Goal: Information Seeking & Learning: Learn about a topic

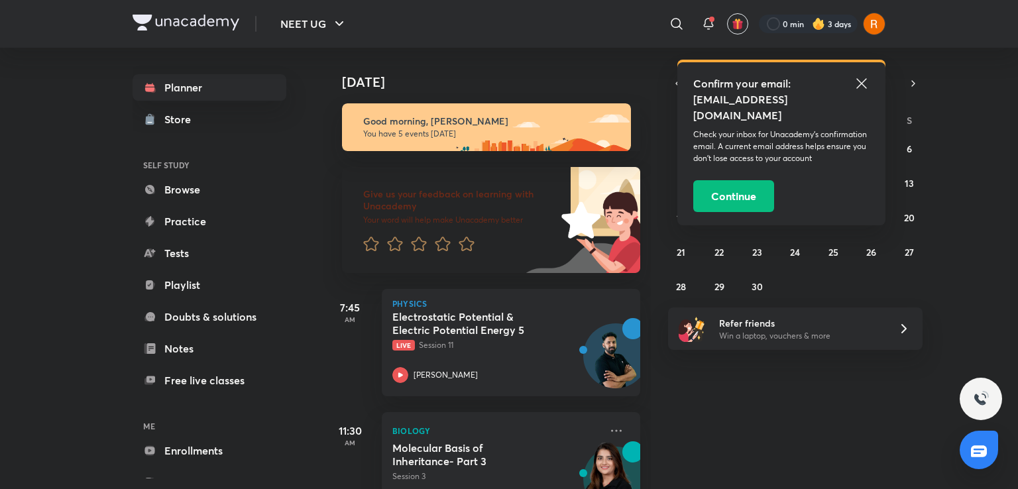
click at [855, 85] on icon at bounding box center [861, 84] width 16 height 16
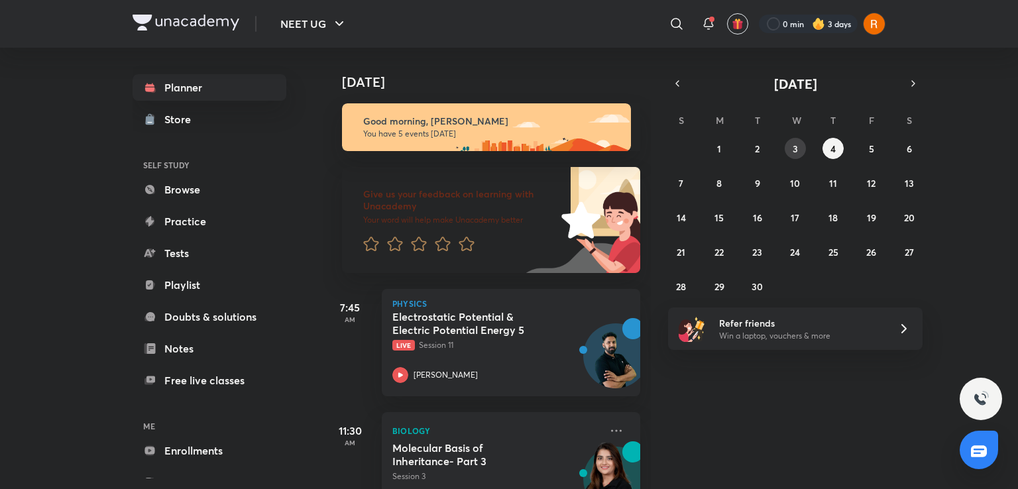
click at [795, 152] on abbr "3" at bounding box center [794, 148] width 5 height 13
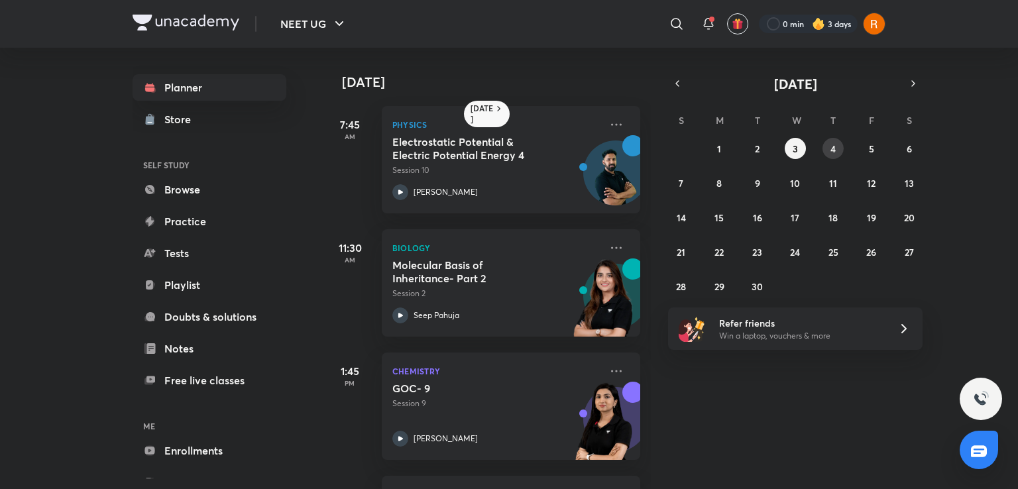
click at [830, 138] on button "4" at bounding box center [832, 148] width 21 height 21
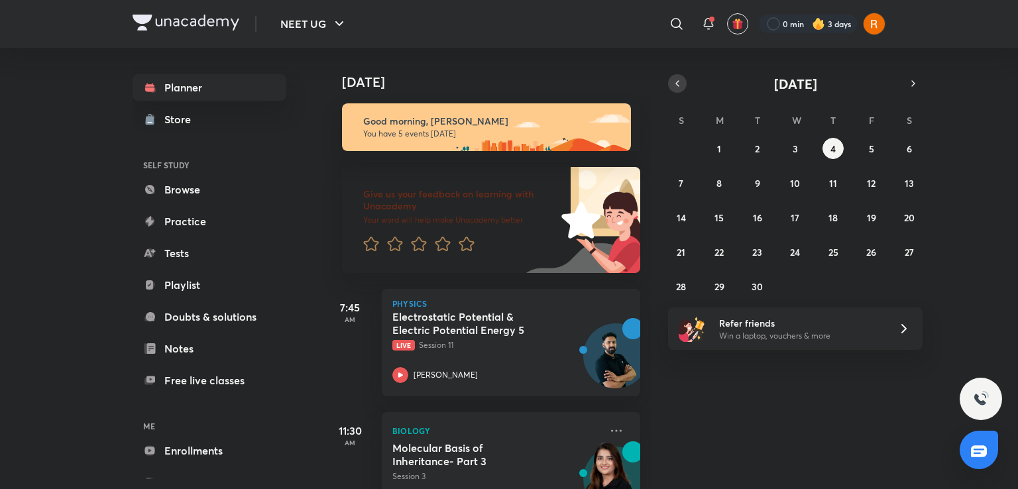
click at [678, 85] on icon "button" at bounding box center [677, 84] width 11 height 12
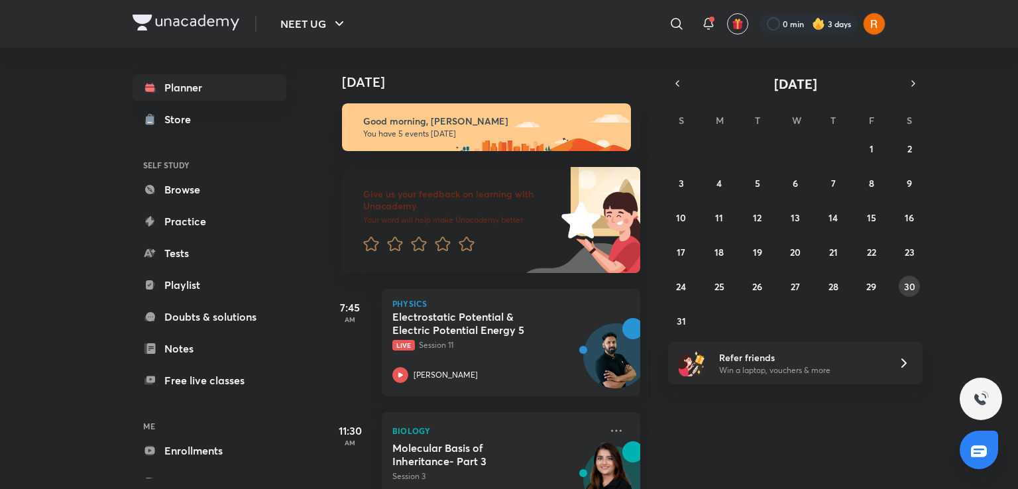
click at [911, 292] on abbr "30" at bounding box center [909, 286] width 11 height 13
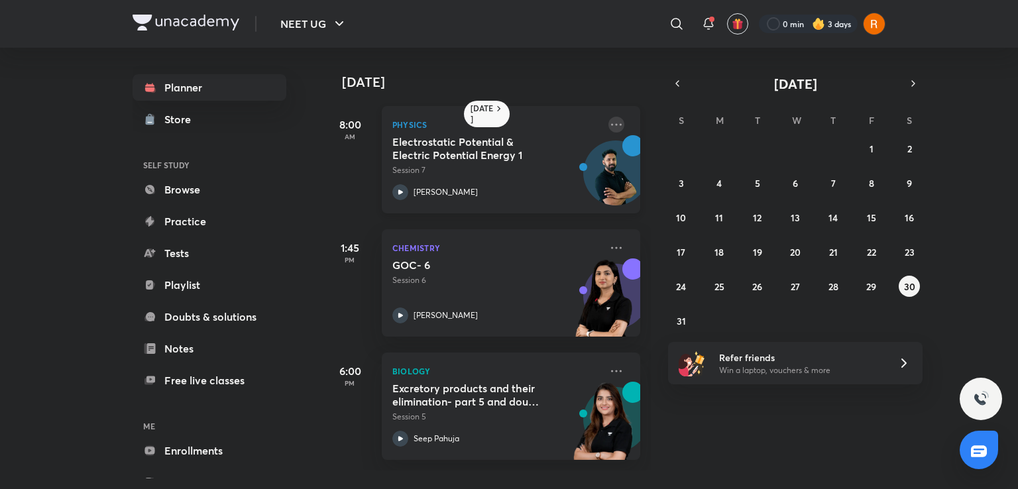
click at [611, 125] on icon at bounding box center [616, 124] width 11 height 2
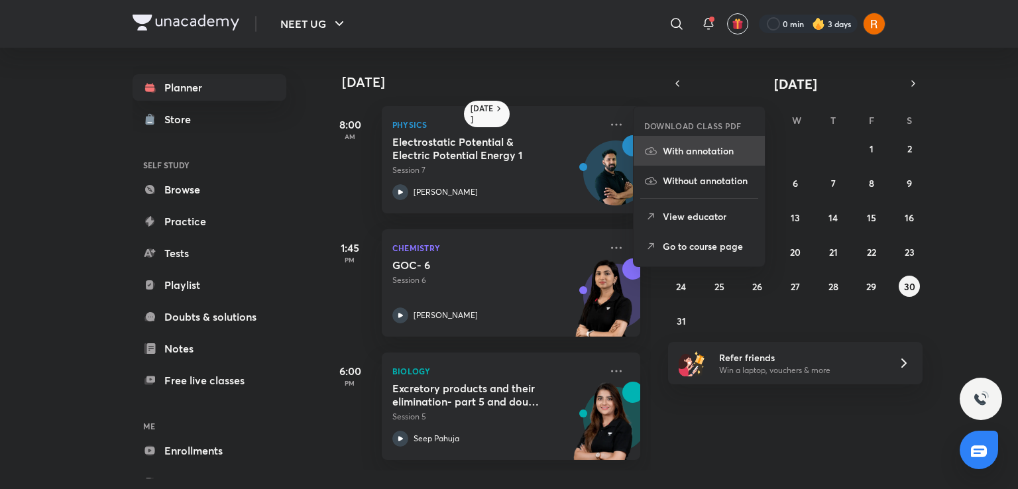
click at [698, 151] on p "With annotation" at bounding box center [708, 151] width 91 height 14
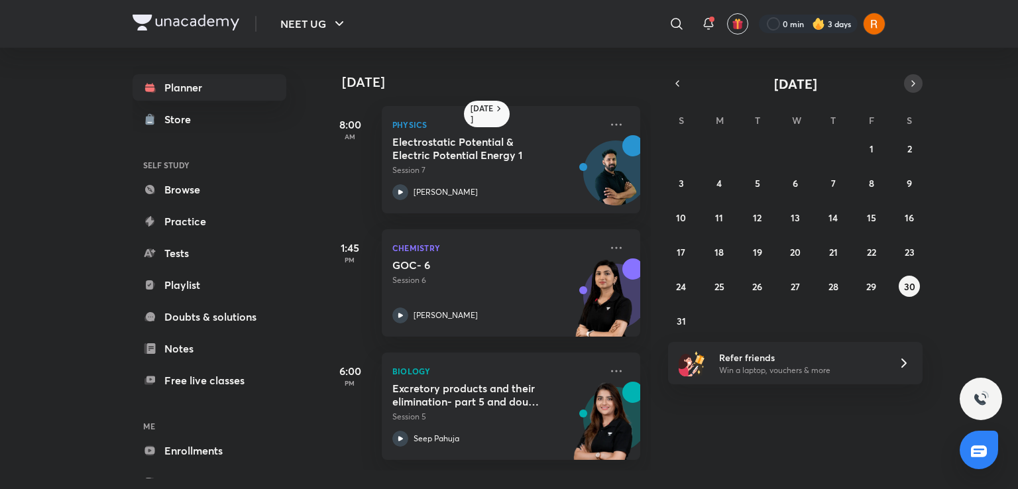
click at [906, 83] on button "button" at bounding box center [913, 83] width 19 height 19
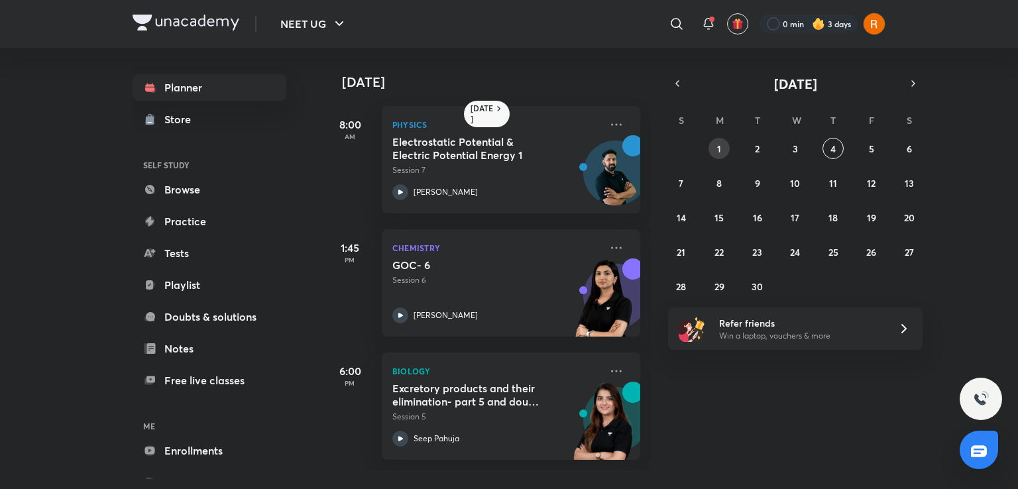
click at [718, 148] on abbr "1" at bounding box center [719, 148] width 4 height 13
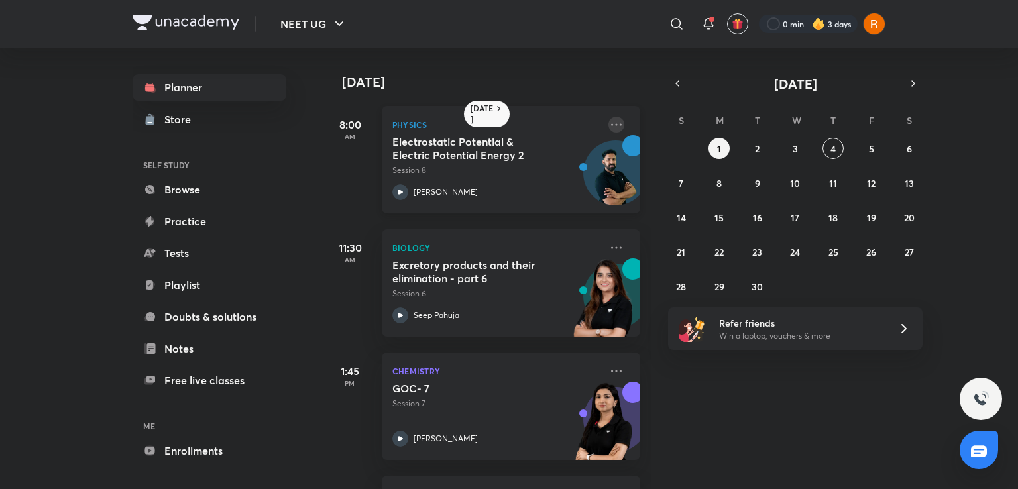
click at [612, 123] on icon at bounding box center [616, 125] width 16 height 16
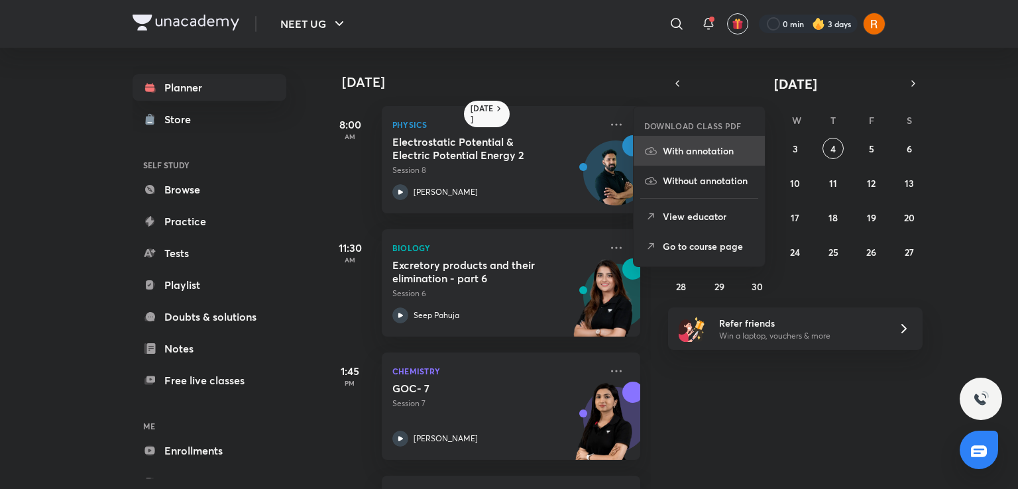
click at [672, 160] on li "With annotation" at bounding box center [698, 151] width 131 height 30
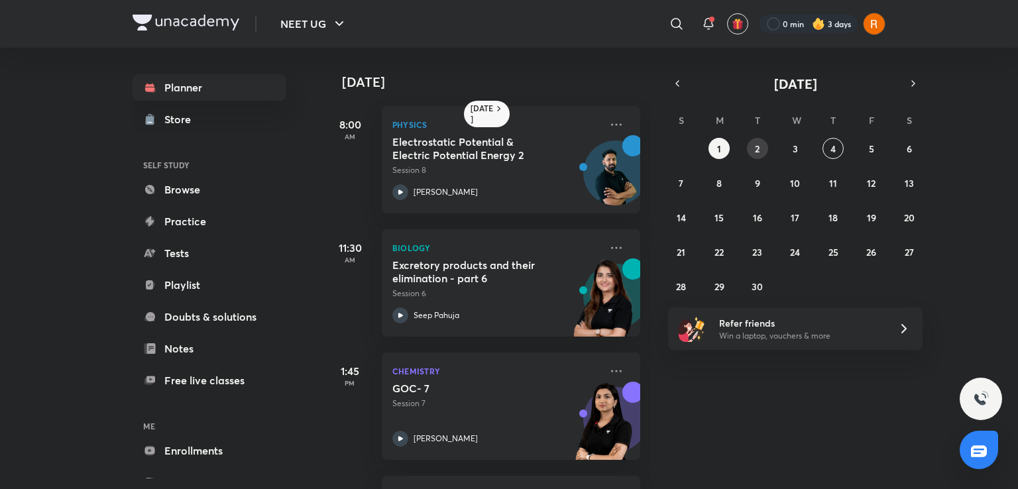
click at [755, 142] on abbr "2" at bounding box center [757, 148] width 5 height 13
click at [611, 125] on icon at bounding box center [616, 124] width 11 height 2
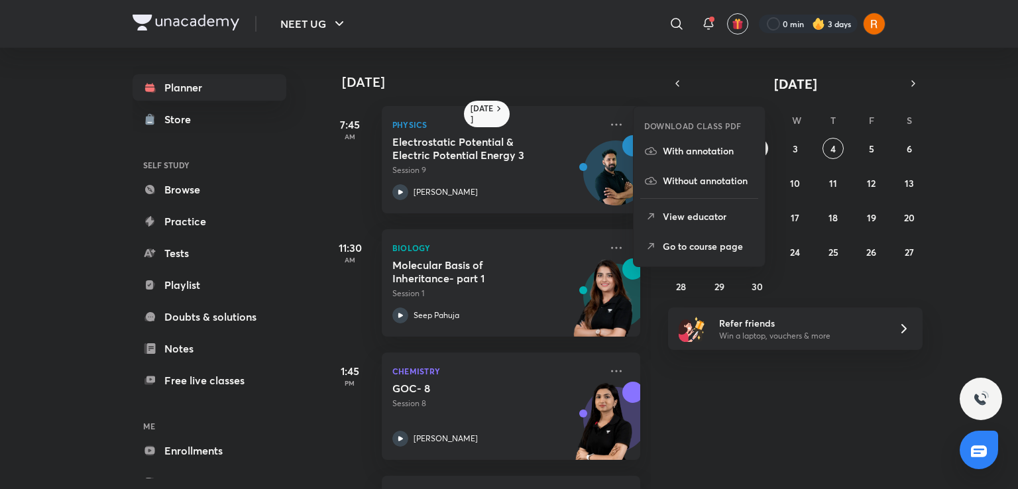
click at [689, 157] on p "With annotation" at bounding box center [708, 151] width 91 height 14
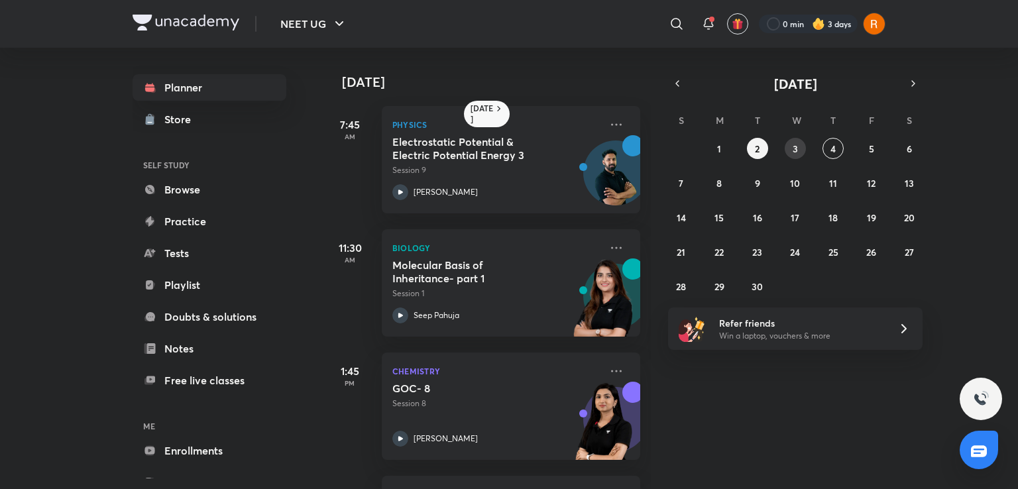
click at [798, 154] on button "3" at bounding box center [795, 148] width 21 height 21
click at [608, 123] on icon at bounding box center [616, 125] width 16 height 16
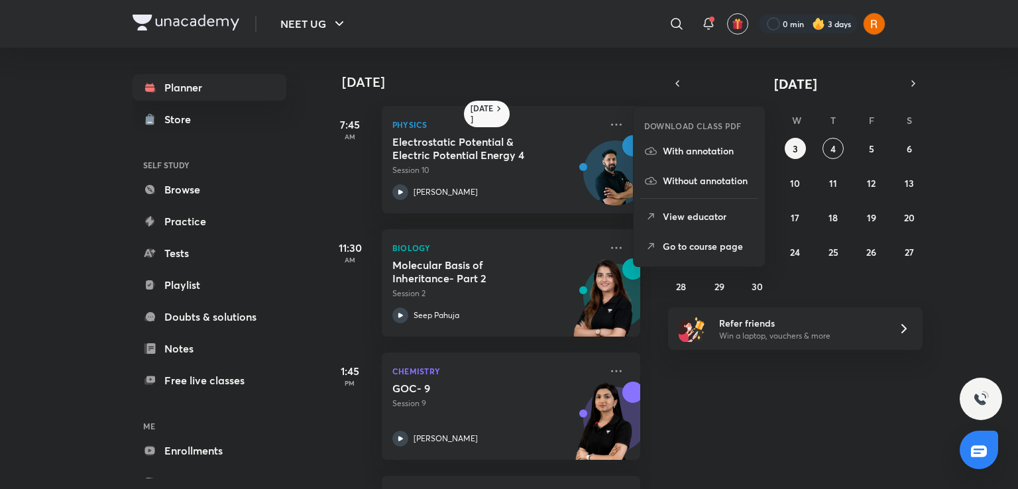
click at [648, 138] on li "With annotation" at bounding box center [698, 151] width 131 height 30
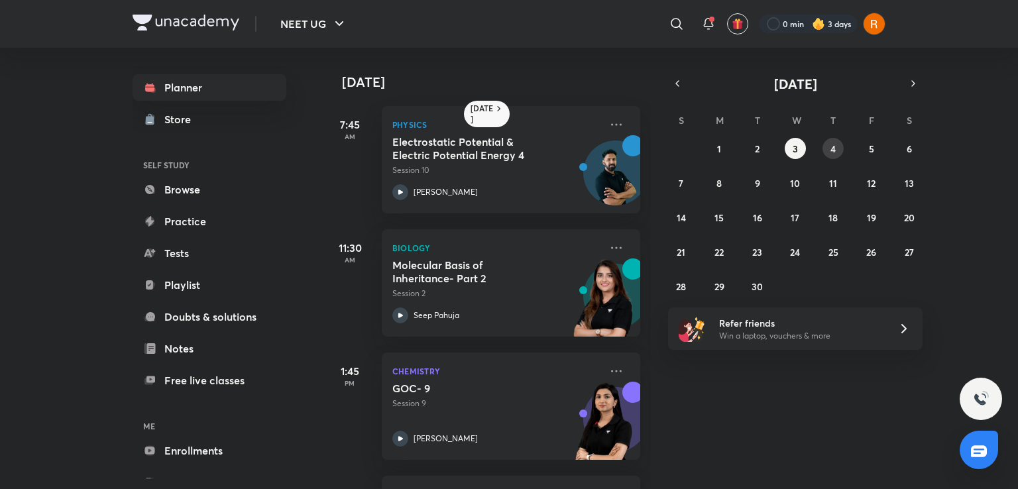
click at [829, 151] on button "4" at bounding box center [832, 148] width 21 height 21
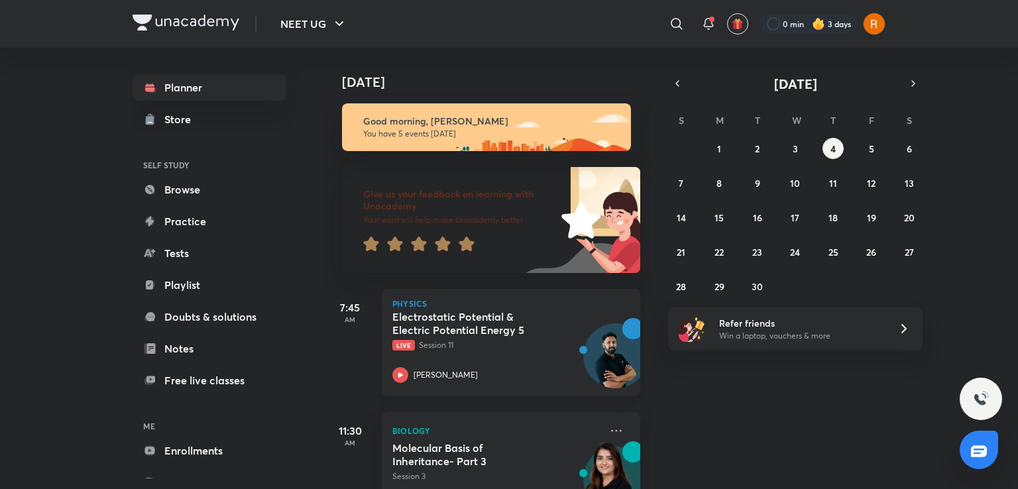
click at [448, 335] on h5 "Electrostatic Potential & Electric Potential Energy 5" at bounding box center [474, 323] width 165 height 27
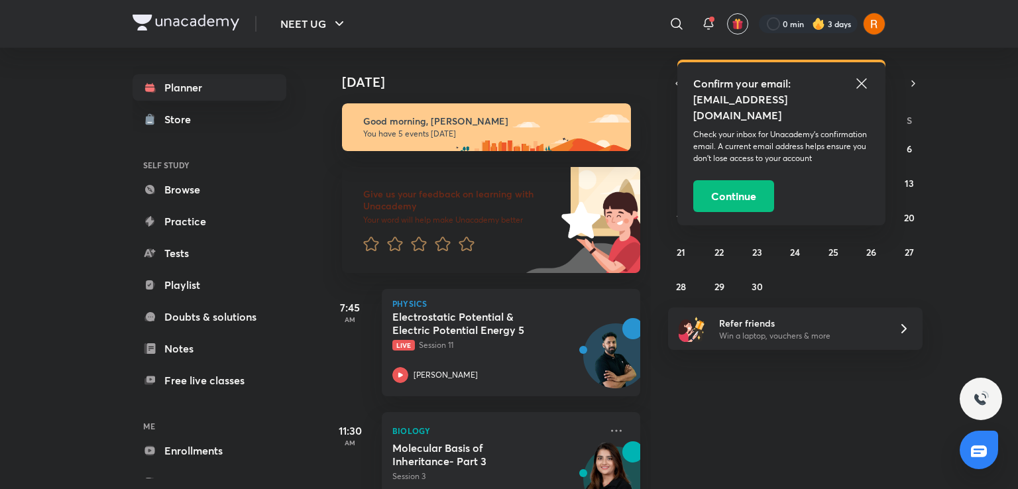
click at [859, 83] on icon at bounding box center [861, 84] width 16 height 16
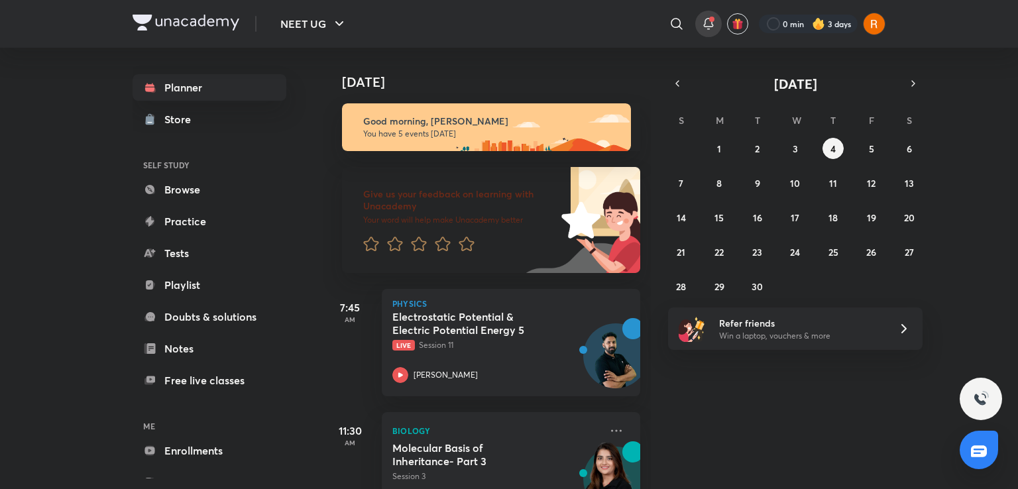
click at [703, 30] on icon at bounding box center [708, 24] width 16 height 16
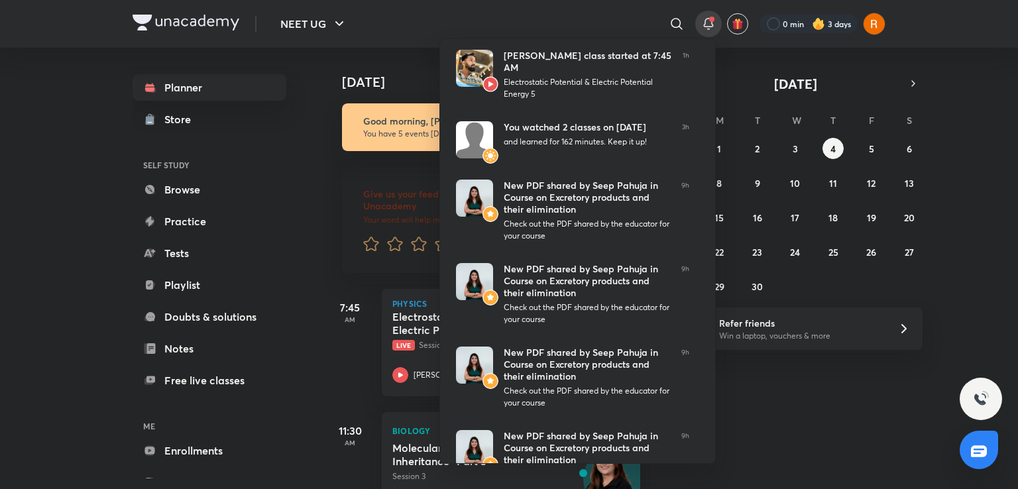
click at [69, 153] on div at bounding box center [509, 244] width 1018 height 489
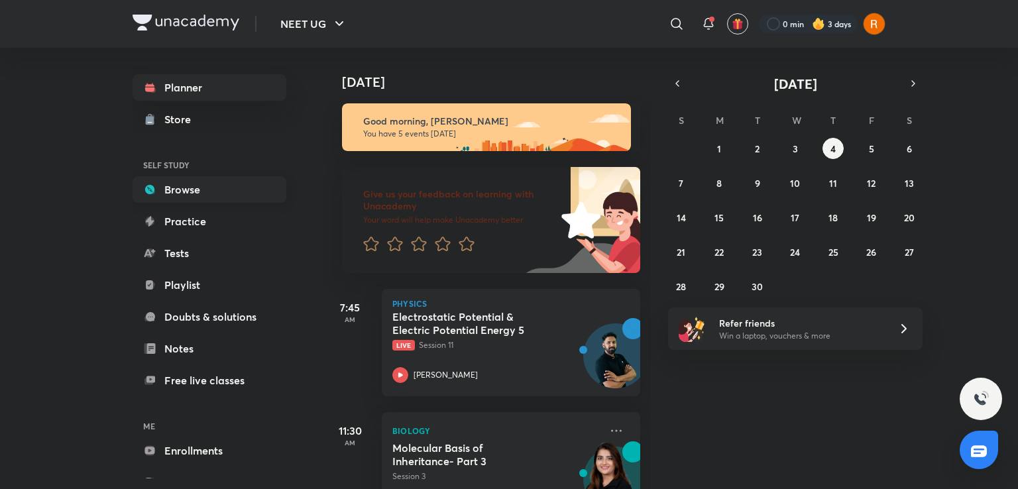
click at [238, 194] on link "Browse" at bounding box center [210, 189] width 154 height 27
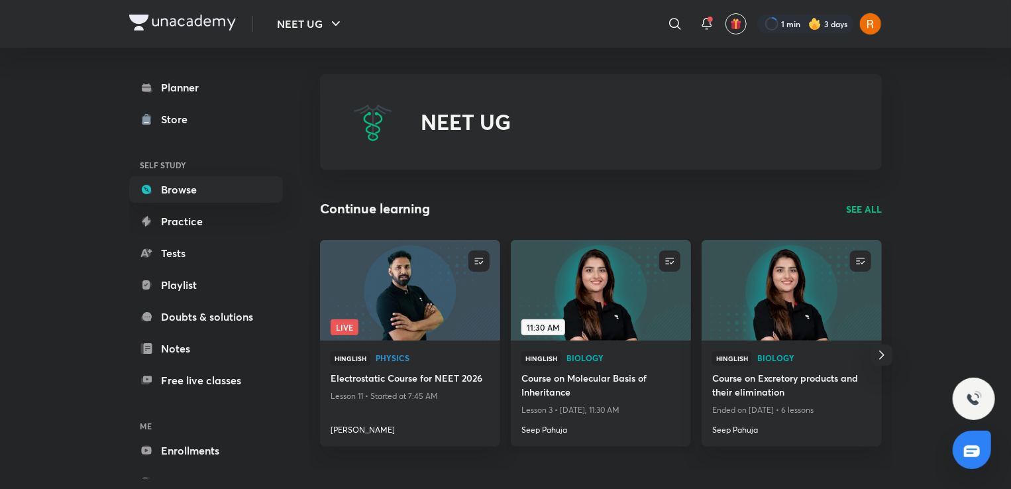
click at [562, 335] on span "11:30 AM" at bounding box center [543, 327] width 44 height 16
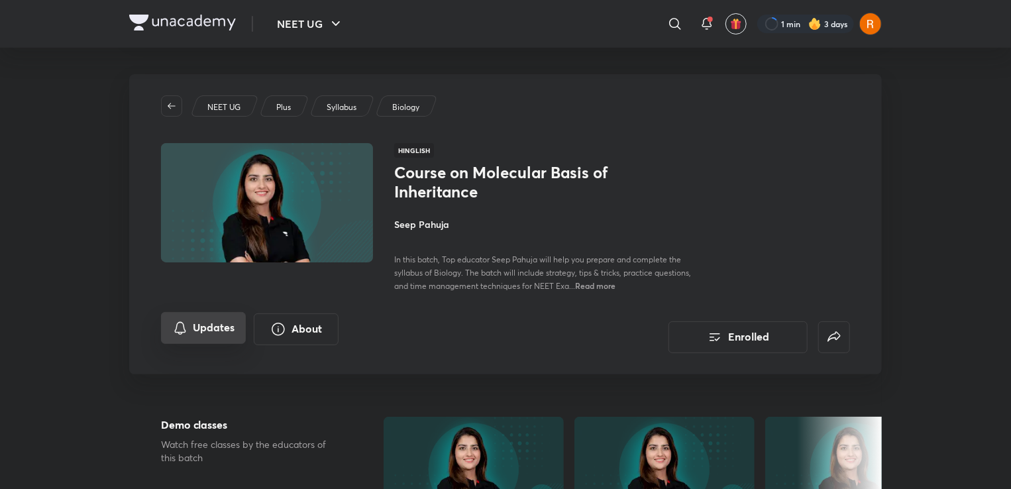
click at [193, 331] on button "Updates" at bounding box center [203, 328] width 85 height 32
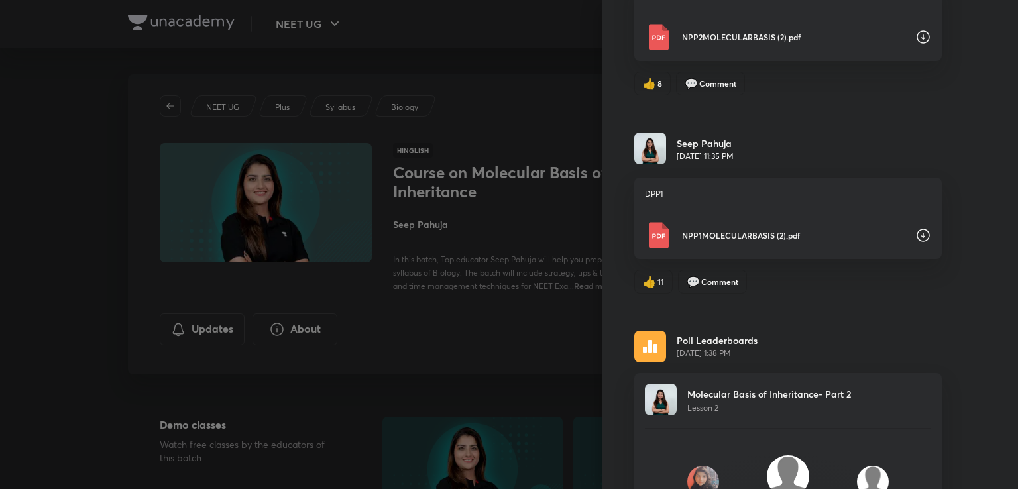
scroll to position [612, 0]
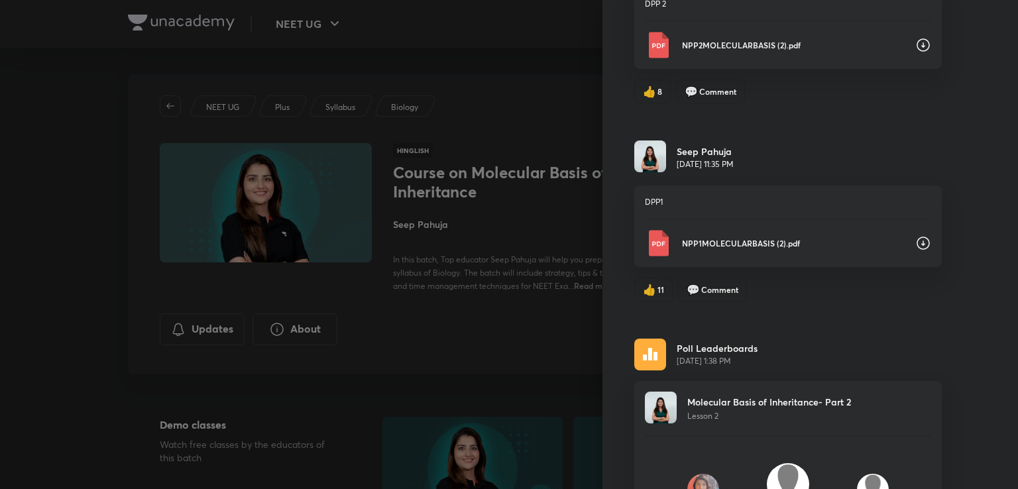
click at [915, 239] on icon at bounding box center [923, 243] width 16 height 16
click at [916, 44] on icon at bounding box center [922, 44] width 13 height 13
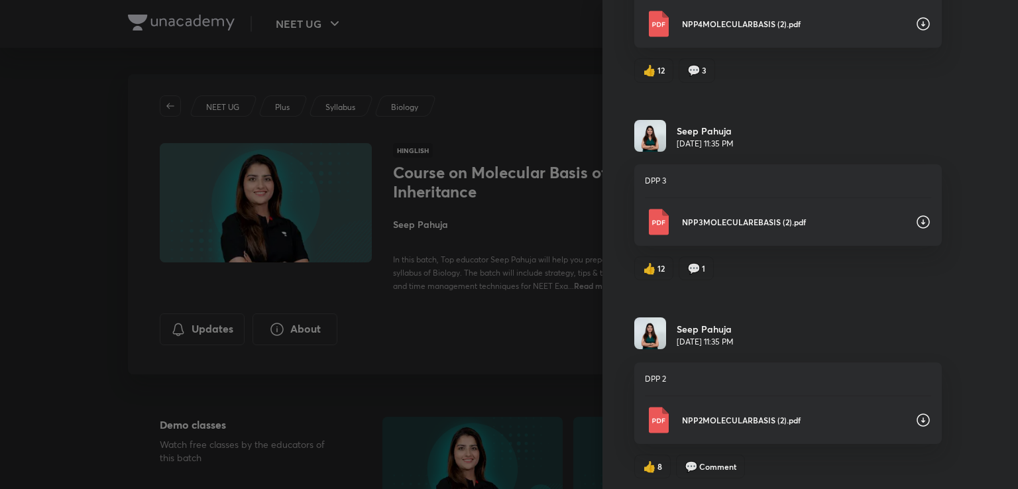
scroll to position [204, 0]
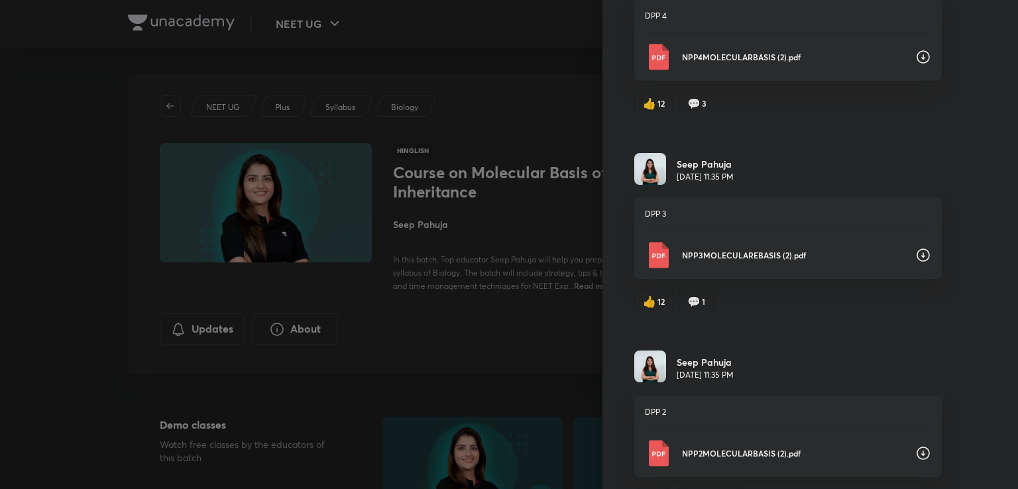
click at [915, 254] on icon at bounding box center [923, 255] width 16 height 16
click at [916, 58] on icon at bounding box center [923, 57] width 16 height 16
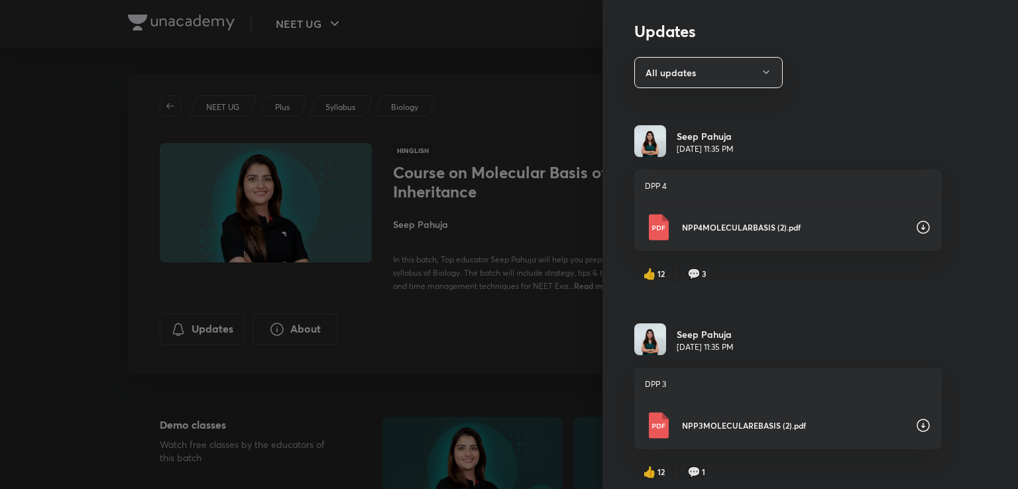
scroll to position [0, 0]
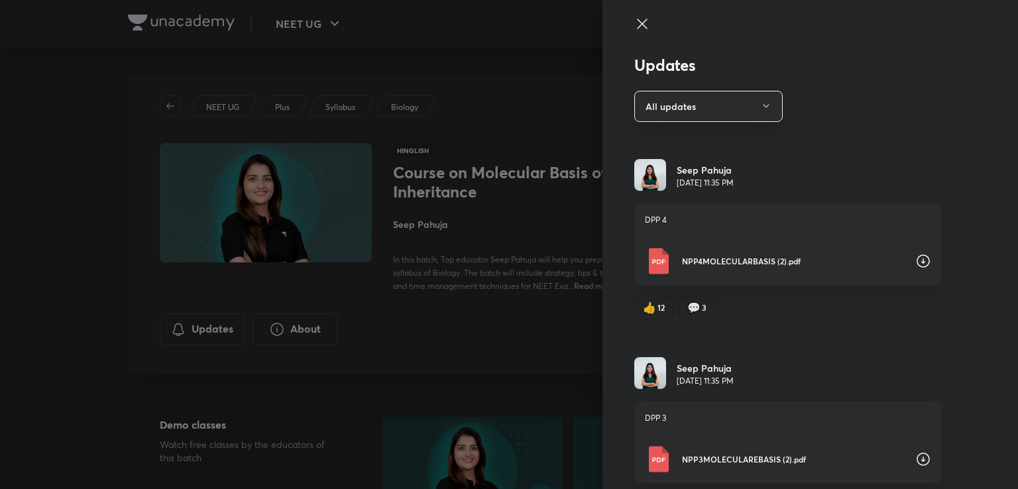
click at [637, 25] on icon at bounding box center [642, 24] width 10 height 10
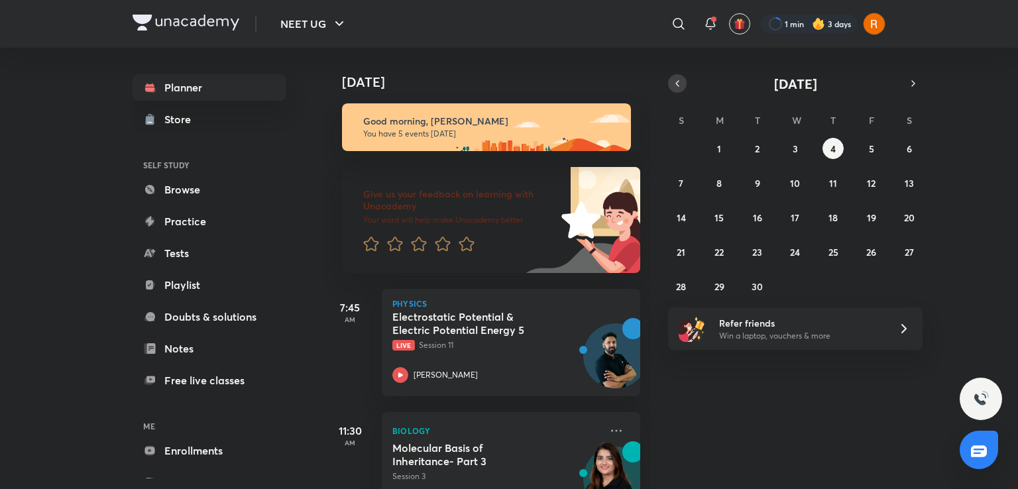
click at [675, 78] on icon "button" at bounding box center [677, 84] width 11 height 12
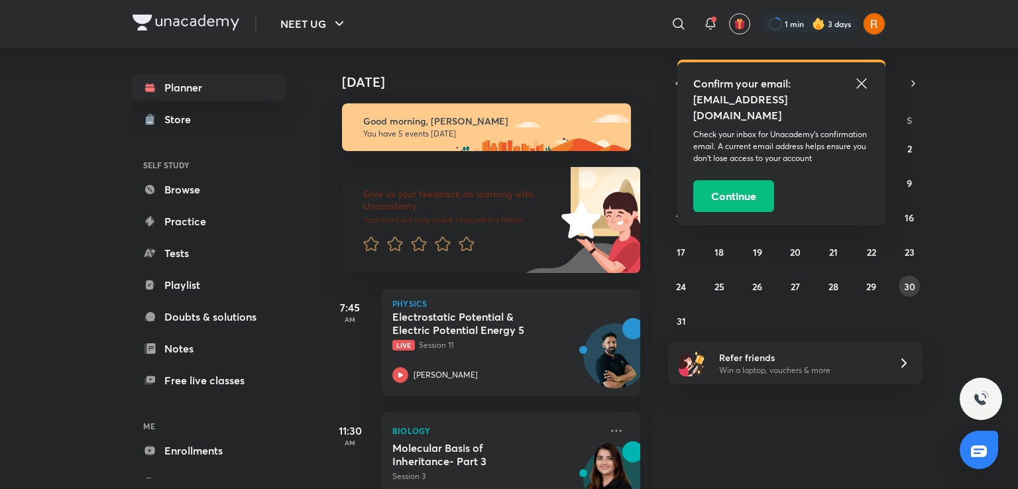
click at [904, 290] on abbr "30" at bounding box center [909, 286] width 11 height 13
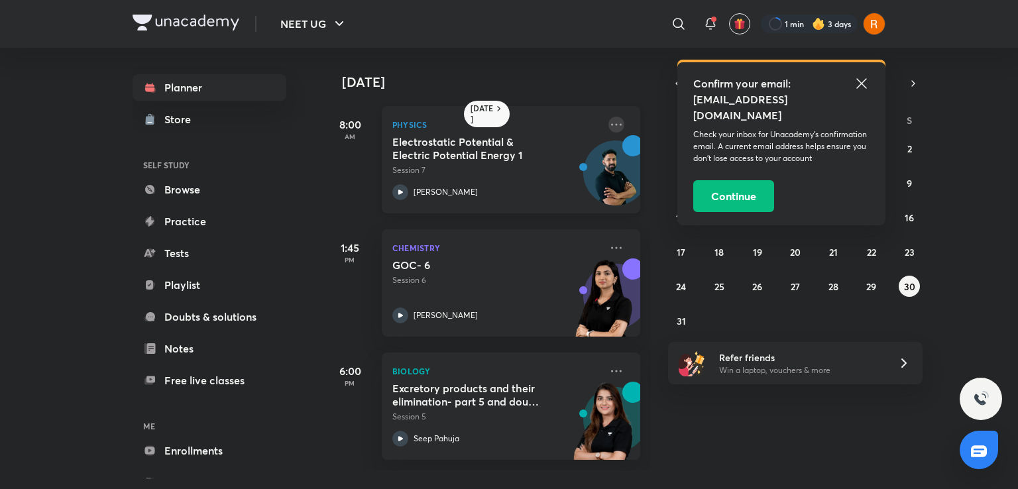
click at [608, 125] on icon at bounding box center [616, 125] width 16 height 16
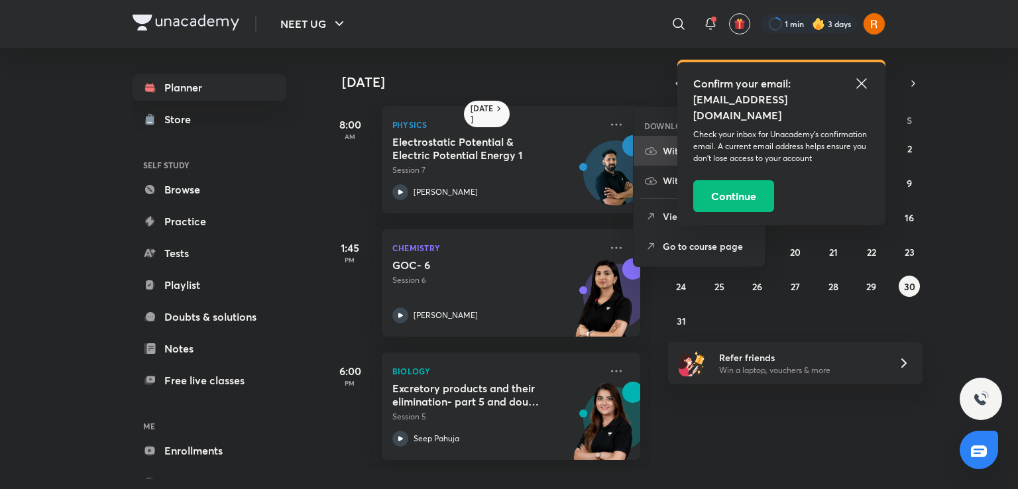
click at [655, 152] on icon at bounding box center [651, 150] width 12 height 7
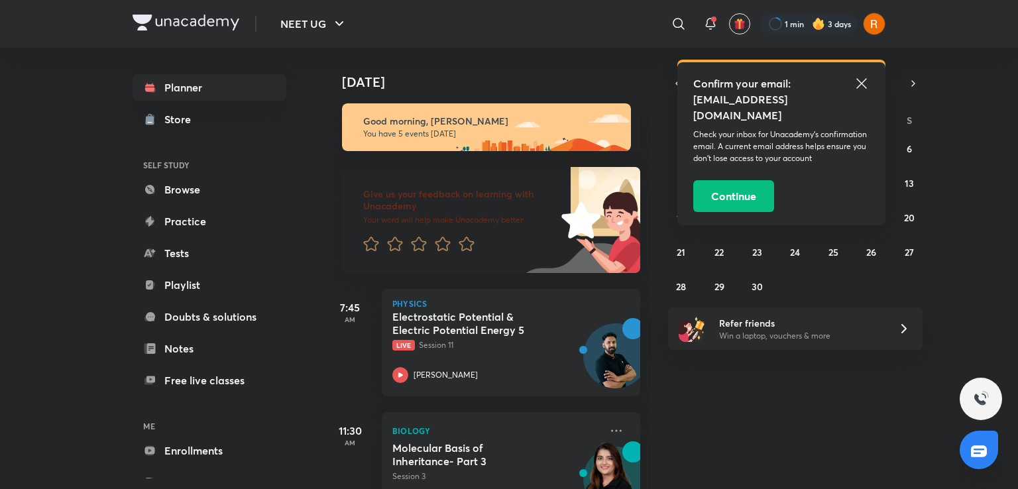
click at [678, 85] on div "Confirm your email: rubelqureshi03@gmail.com Check your inbox for Unacademy’s c…" at bounding box center [781, 143] width 208 height 163
click at [676, 83] on icon "button" at bounding box center [677, 83] width 3 height 5
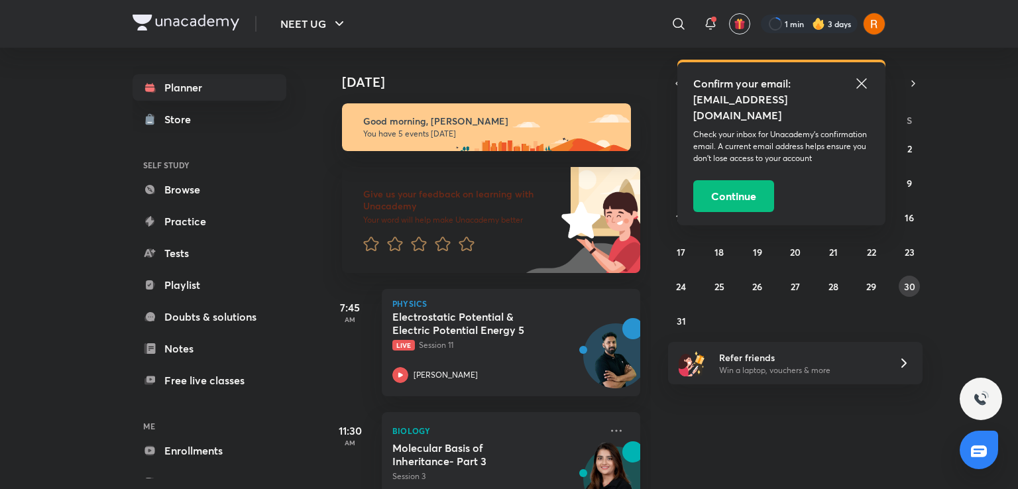
click at [906, 284] on abbr "30" at bounding box center [909, 286] width 11 height 13
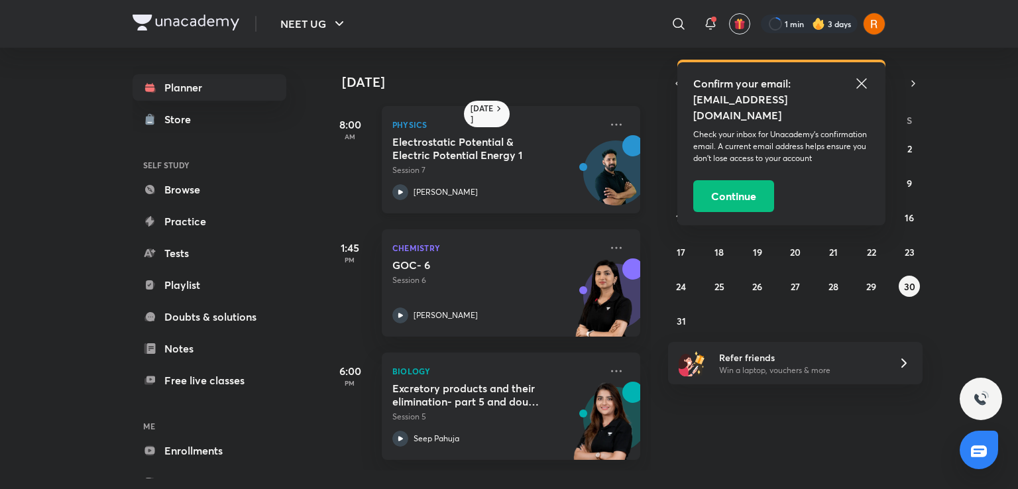
click at [485, 158] on h5 "Electrostatic Potential & Electric Potential Energy 1" at bounding box center [474, 148] width 165 height 27
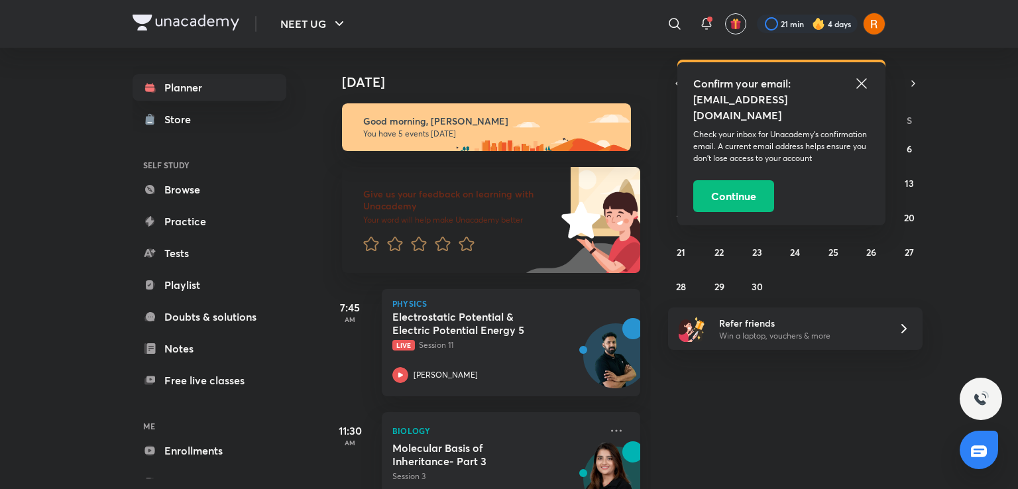
click at [860, 81] on icon at bounding box center [861, 83] width 10 height 10
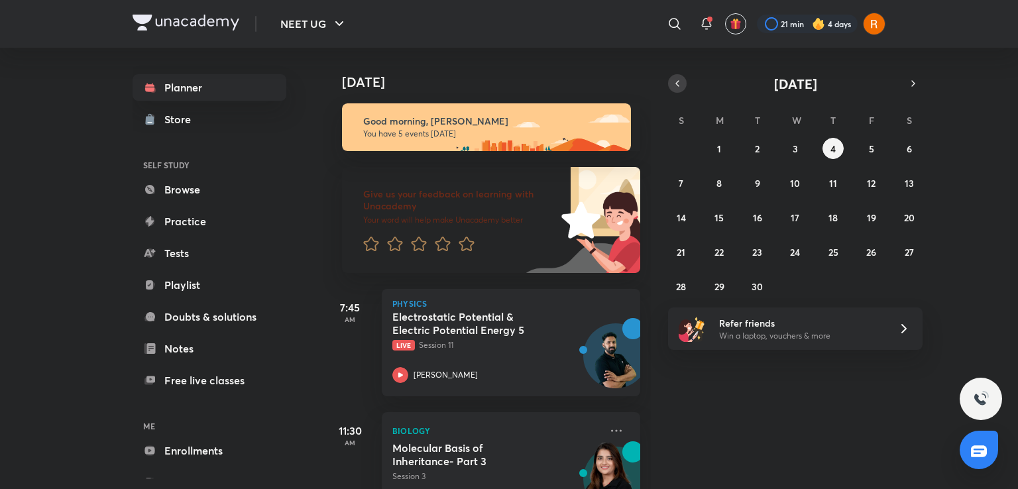
click at [675, 81] on icon "button" at bounding box center [677, 84] width 11 height 12
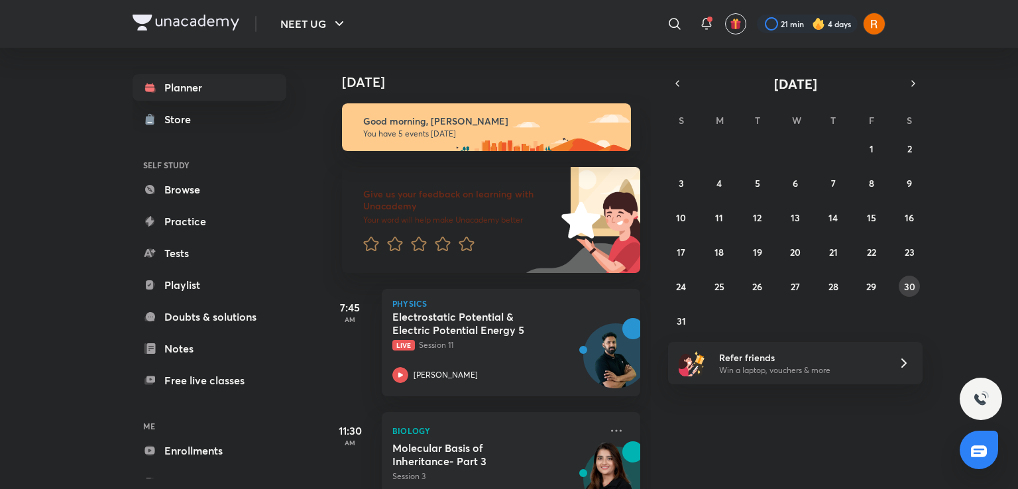
click at [907, 284] on abbr "30" at bounding box center [909, 286] width 11 height 13
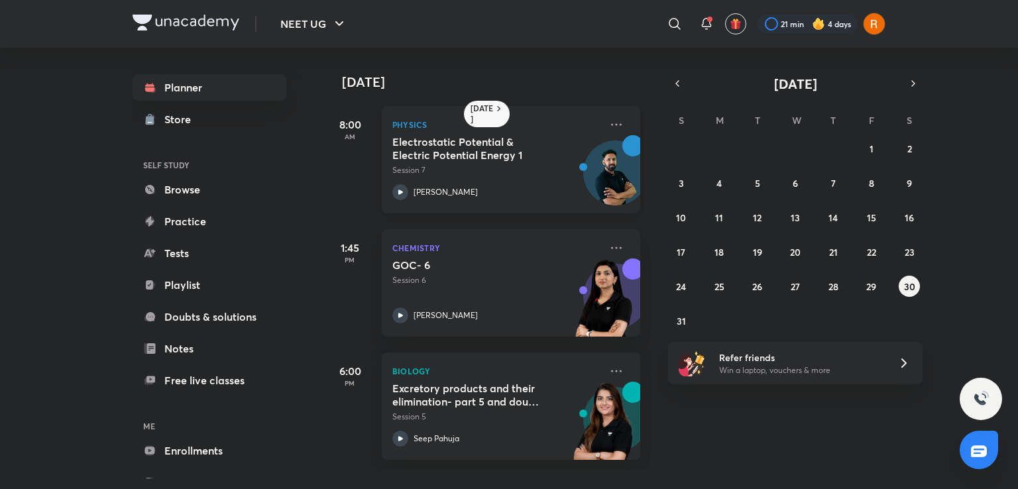
click at [404, 185] on icon at bounding box center [400, 192] width 16 height 16
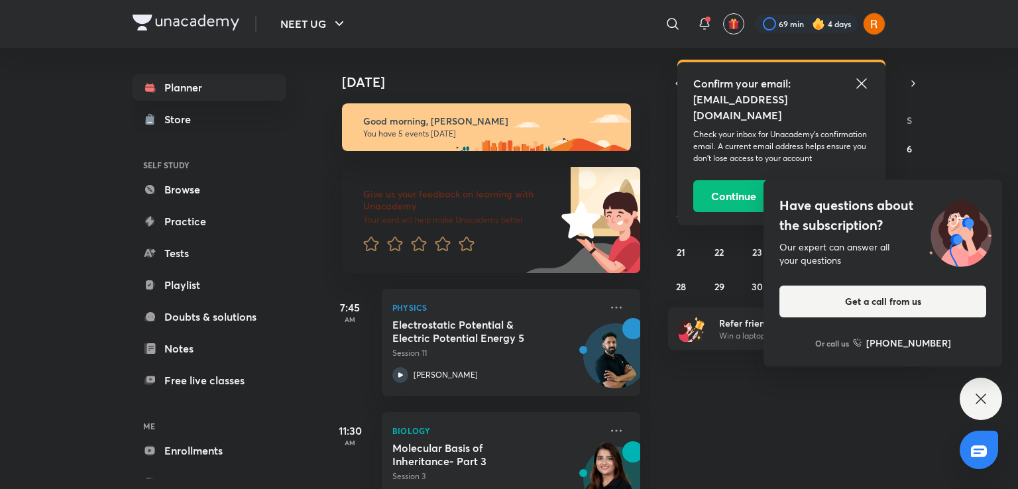
click at [855, 83] on icon at bounding box center [861, 84] width 16 height 16
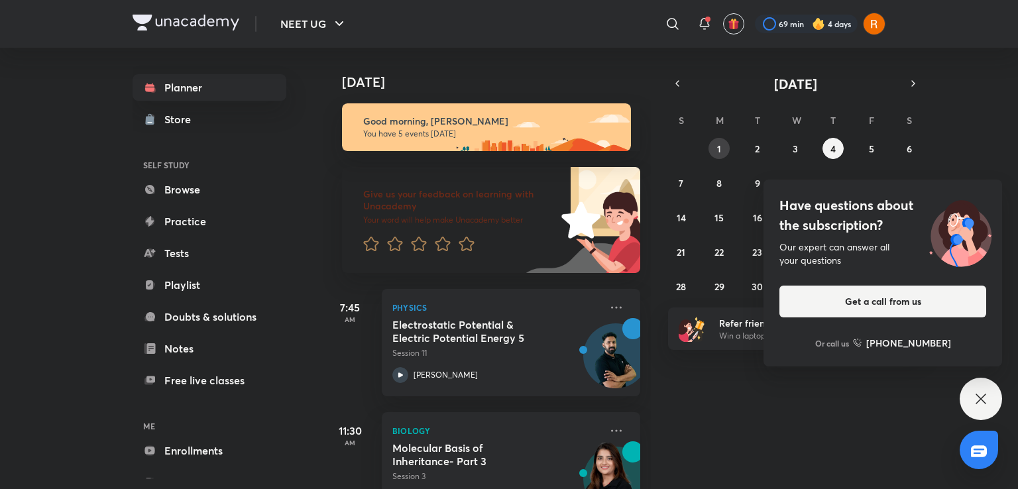
click at [725, 146] on button "1" at bounding box center [718, 148] width 21 height 21
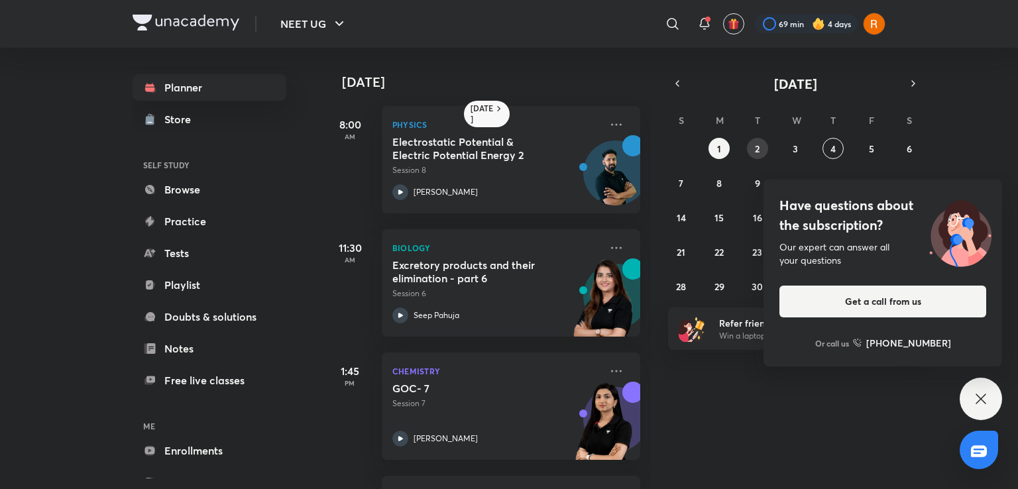
click at [761, 147] on button "2" at bounding box center [757, 148] width 21 height 21
click at [798, 149] on button "3" at bounding box center [795, 148] width 21 height 21
click at [841, 147] on button "4" at bounding box center [832, 148] width 21 height 21
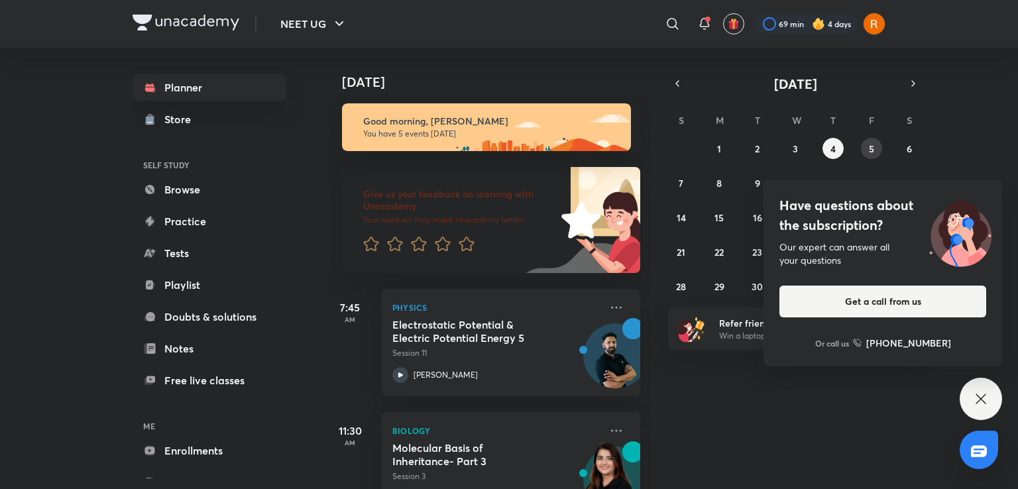
click at [873, 145] on abbr "5" at bounding box center [871, 148] width 5 height 13
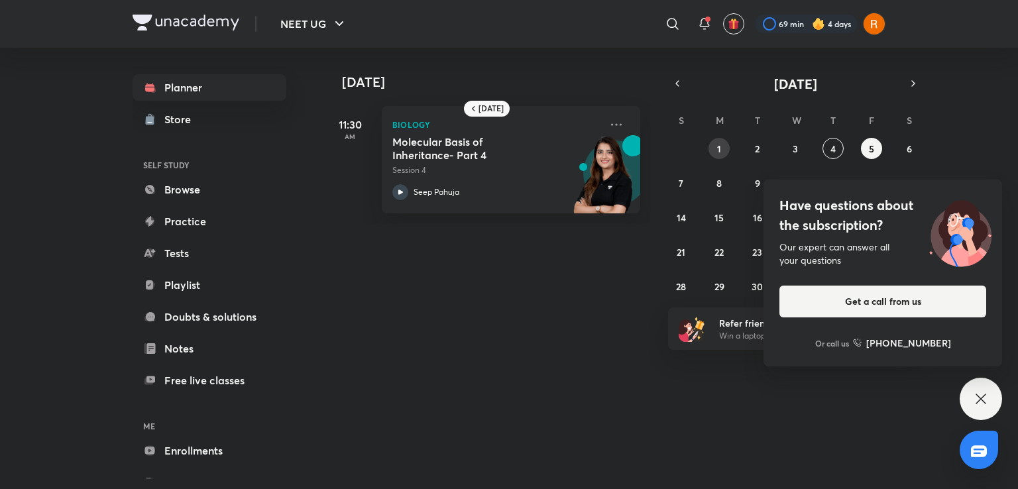
click at [721, 147] on button "1" at bounding box center [718, 148] width 21 height 21
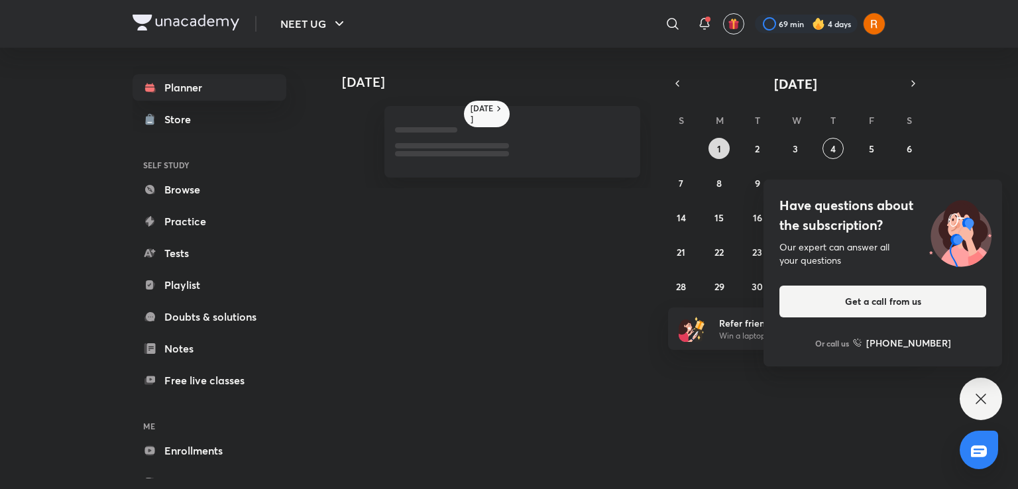
click at [721, 147] on button "1" at bounding box center [718, 148] width 21 height 21
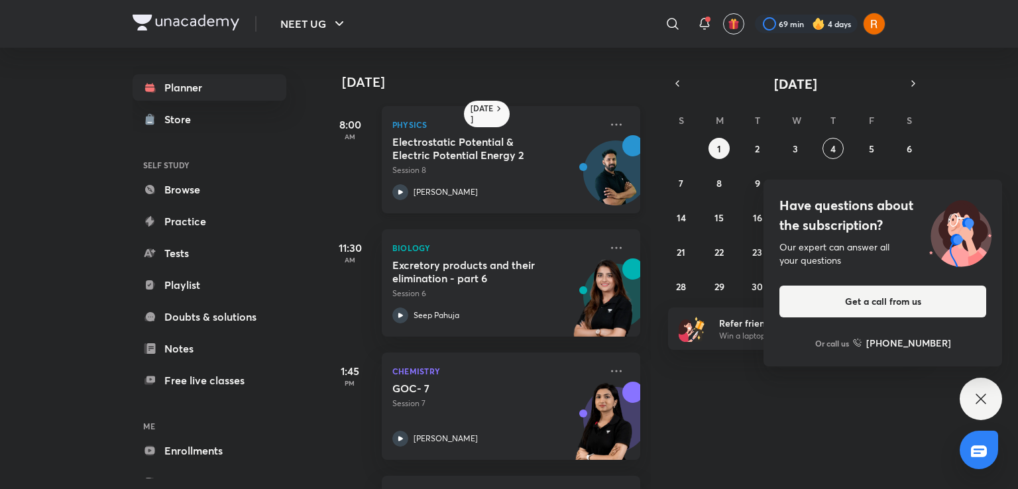
click at [394, 181] on div "Electrostatic Potential & Electric Potential Energy 2 Session 8 [PERSON_NAME]" at bounding box center [496, 167] width 208 height 65
